Goal: Transaction & Acquisition: Purchase product/service

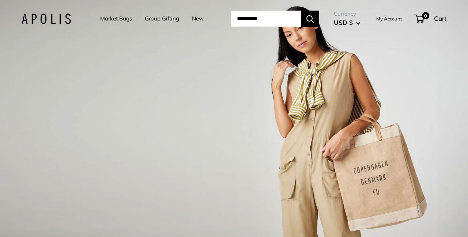
click at [231, 27] on input "Search..." at bounding box center [266, 19] width 70 height 16
click at [111, 21] on link "Market Bags" at bounding box center [116, 19] width 32 height 10
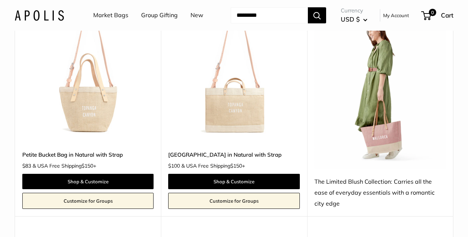
scroll to position [837, 0]
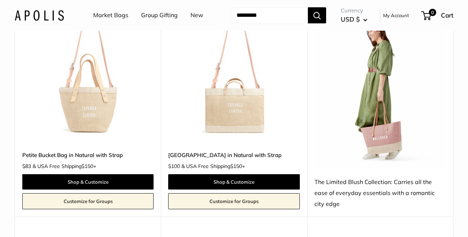
click at [0, 0] on img at bounding box center [0, 0] width 0 height 0
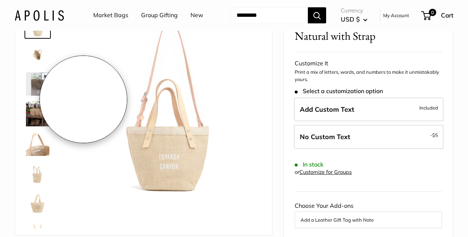
scroll to position [54, 0]
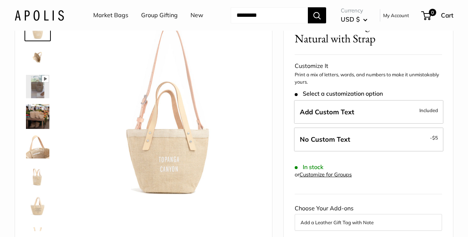
click at [42, 129] on img at bounding box center [37, 116] width 23 height 25
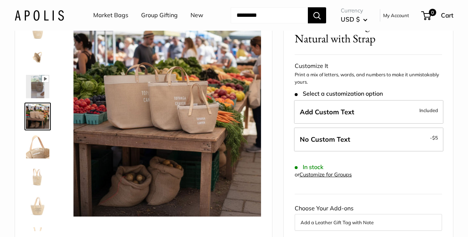
click at [48, 98] on img at bounding box center [37, 86] width 23 height 23
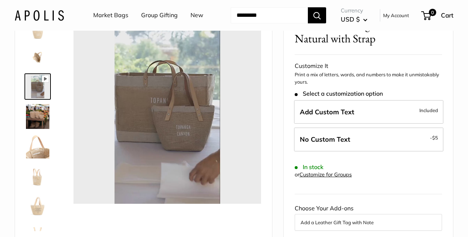
click at [49, 82] on icon at bounding box center [45, 79] width 7 height 7
type input "*"
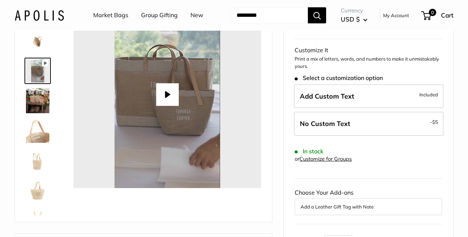
scroll to position [81, 0]
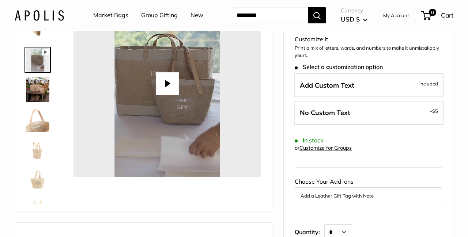
click at [38, 190] on img at bounding box center [37, 178] width 23 height 23
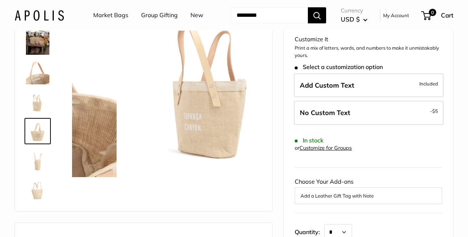
scroll to position [48, 0]
